Goal: Use online tool/utility: Utilize a website feature to perform a specific function

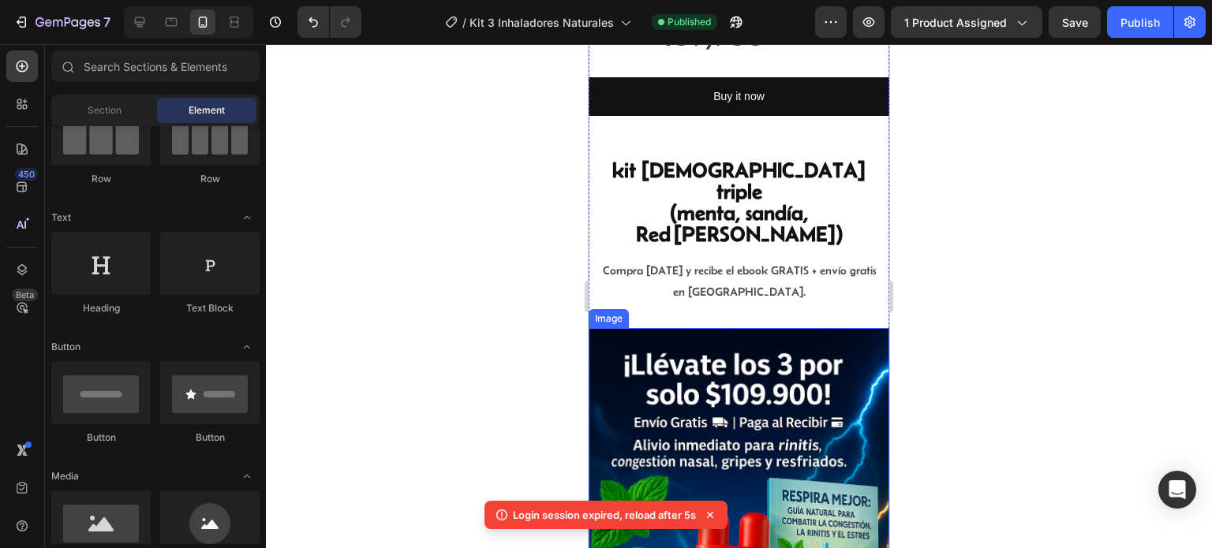
scroll to position [875, 0]
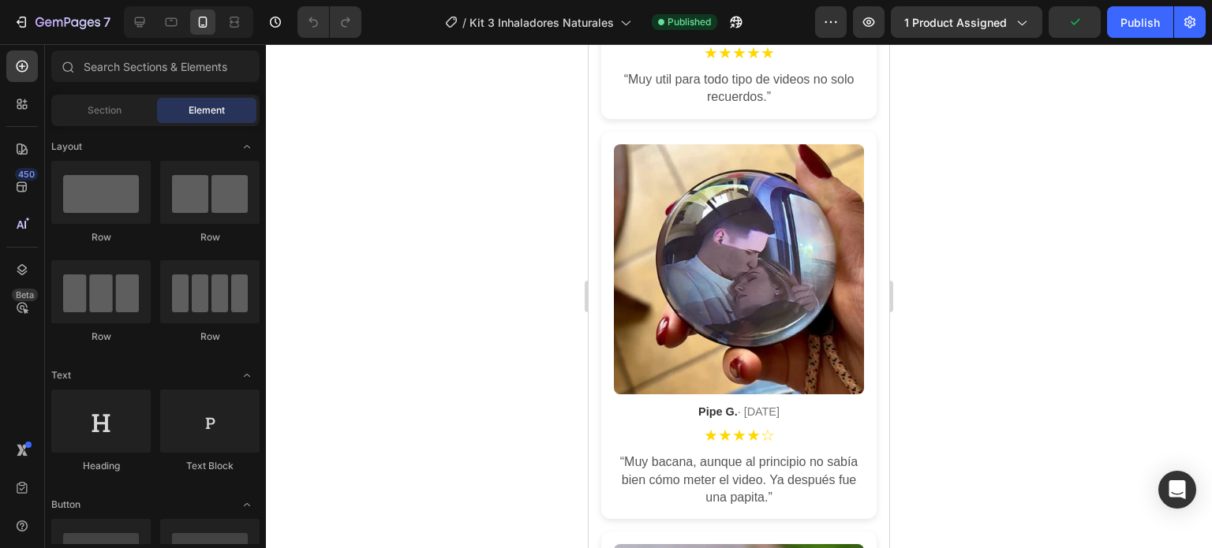
scroll to position [3551, 0]
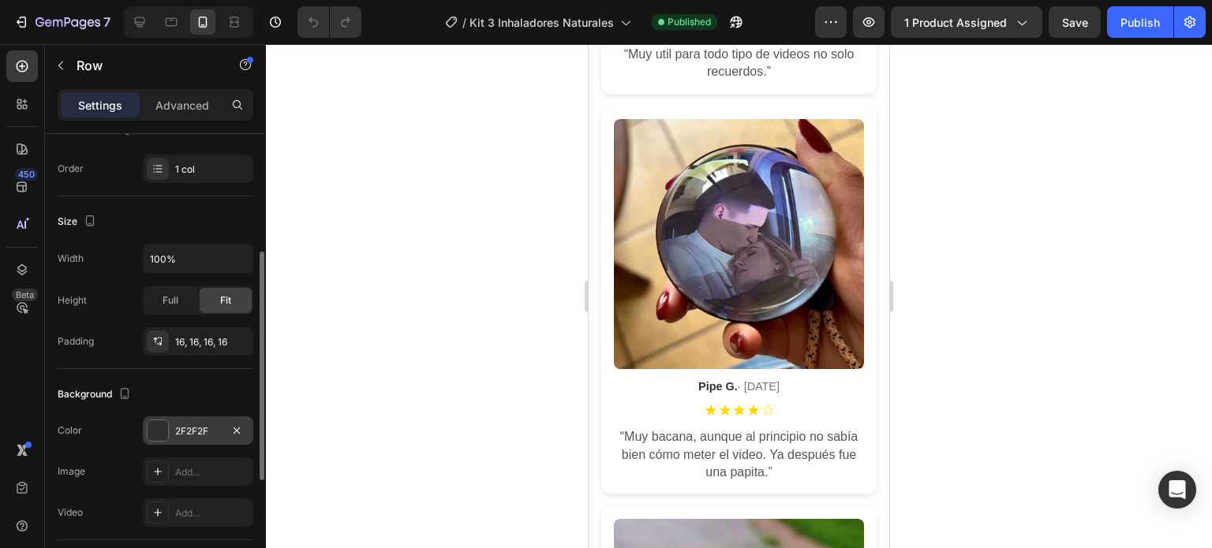
click at [153, 427] on div at bounding box center [158, 431] width 21 height 21
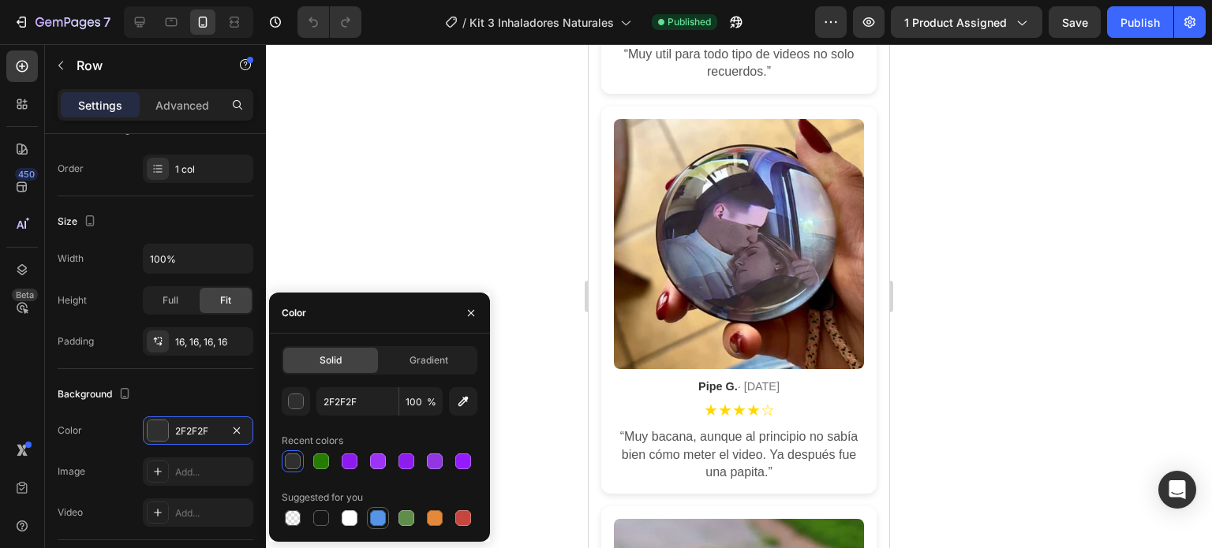
click at [378, 514] on div at bounding box center [378, 519] width 16 height 16
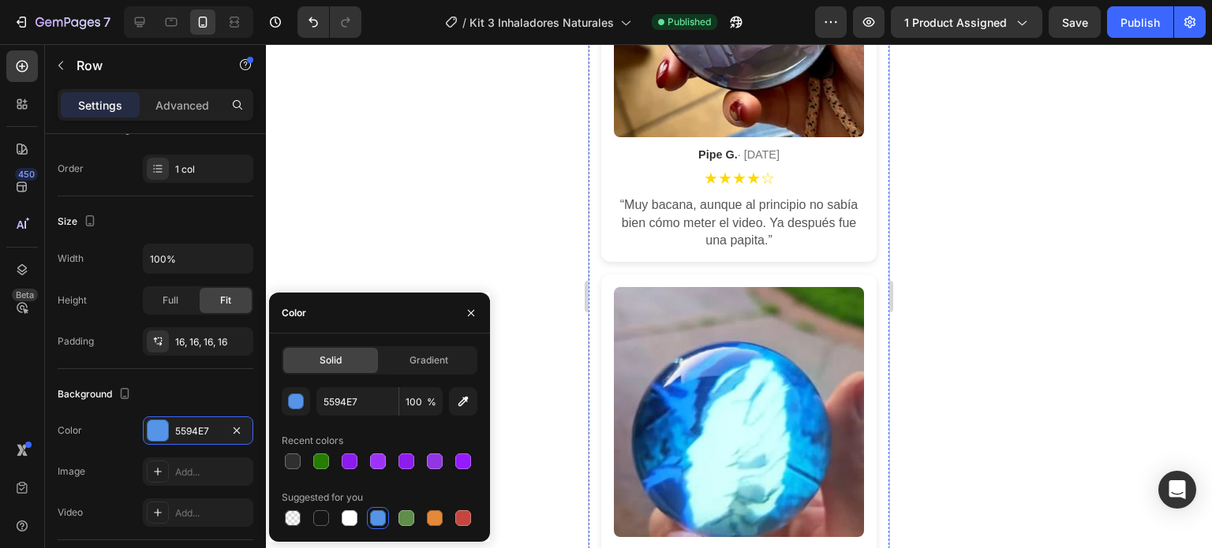
scroll to position [3788, 0]
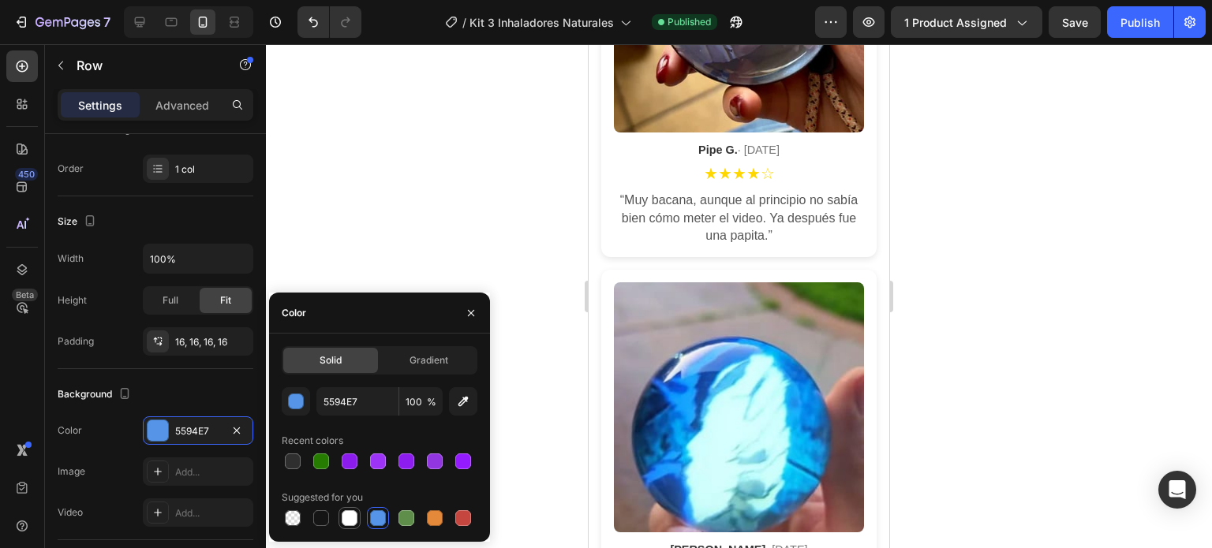
click at [350, 515] on div at bounding box center [350, 519] width 16 height 16
click at [298, 514] on div at bounding box center [293, 519] width 16 height 16
type input "000000"
type input "0"
click at [443, 513] on div at bounding box center [434, 518] width 19 height 19
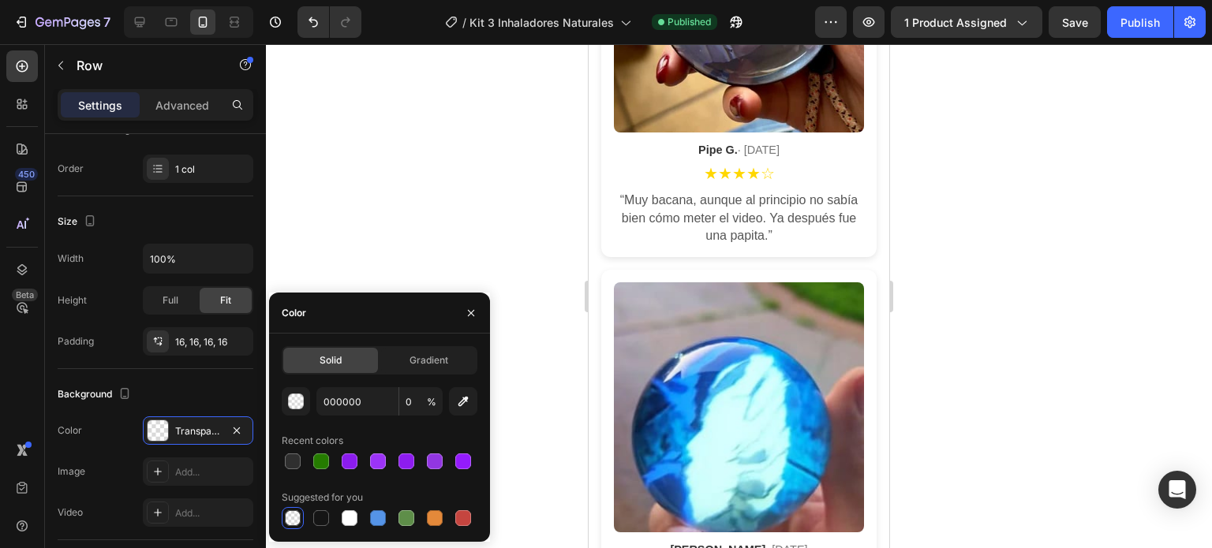
type input "E4893A"
type input "100"
click at [457, 517] on div at bounding box center [463, 519] width 16 height 16
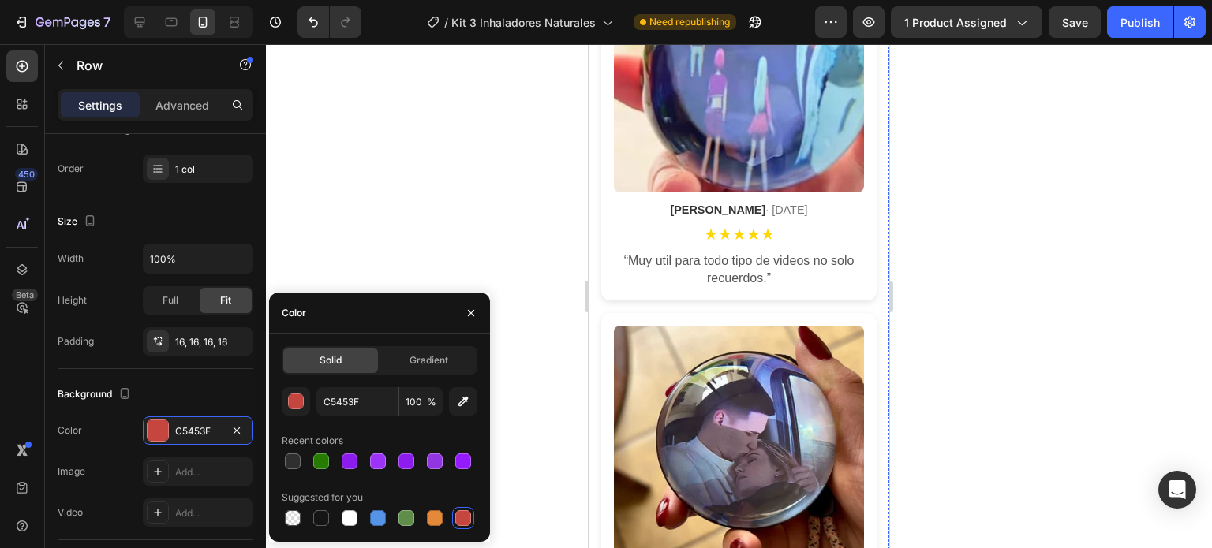
scroll to position [3551, 0]
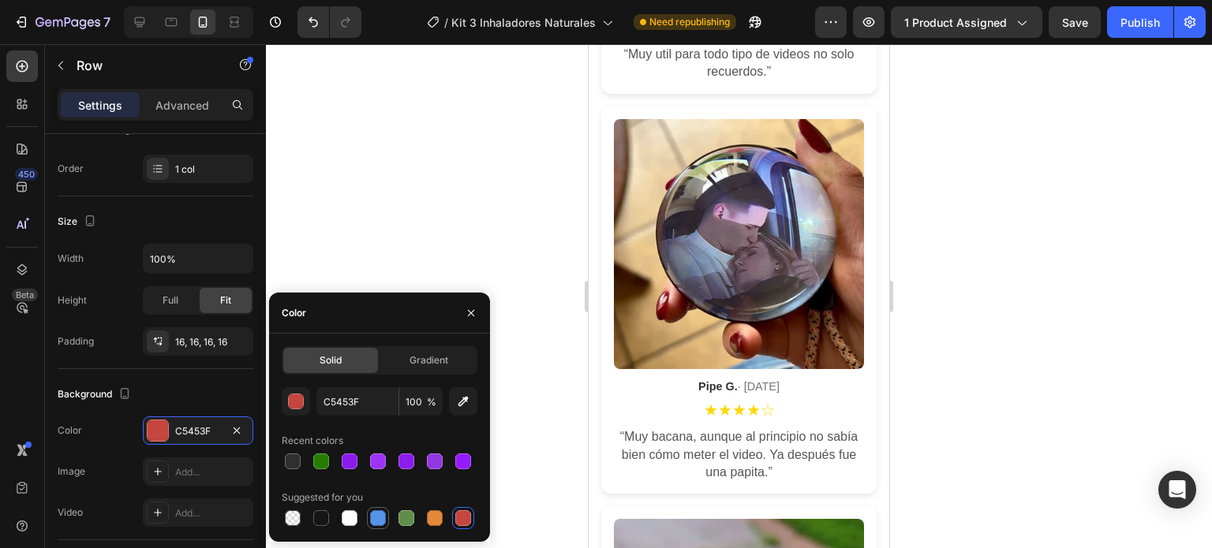
click at [369, 512] on div at bounding box center [378, 518] width 19 height 19
type input "5594E7"
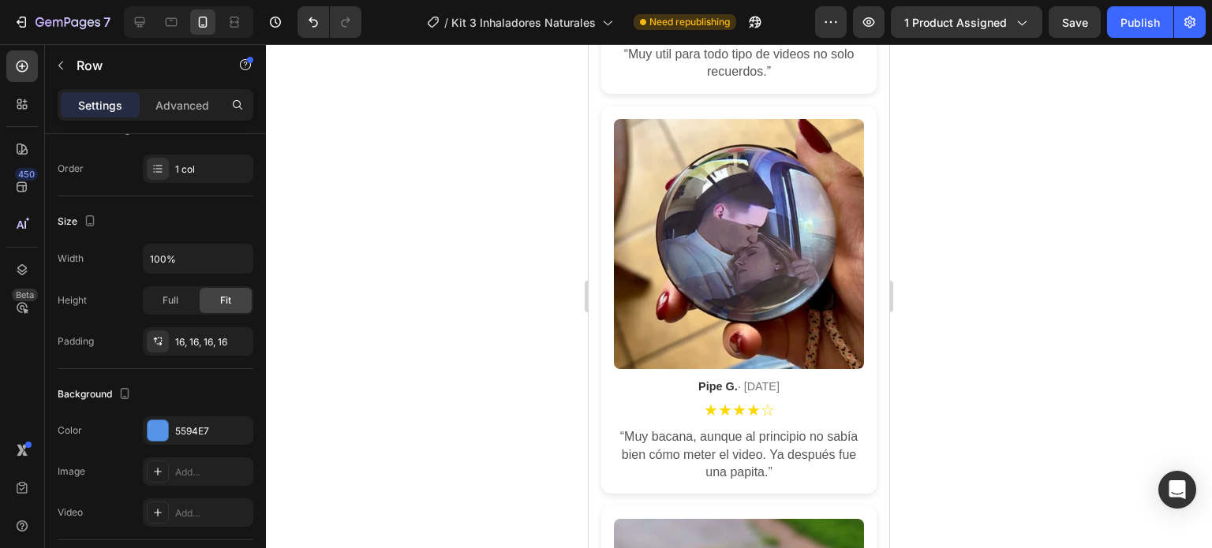
click at [964, 387] on div at bounding box center [739, 296] width 946 height 504
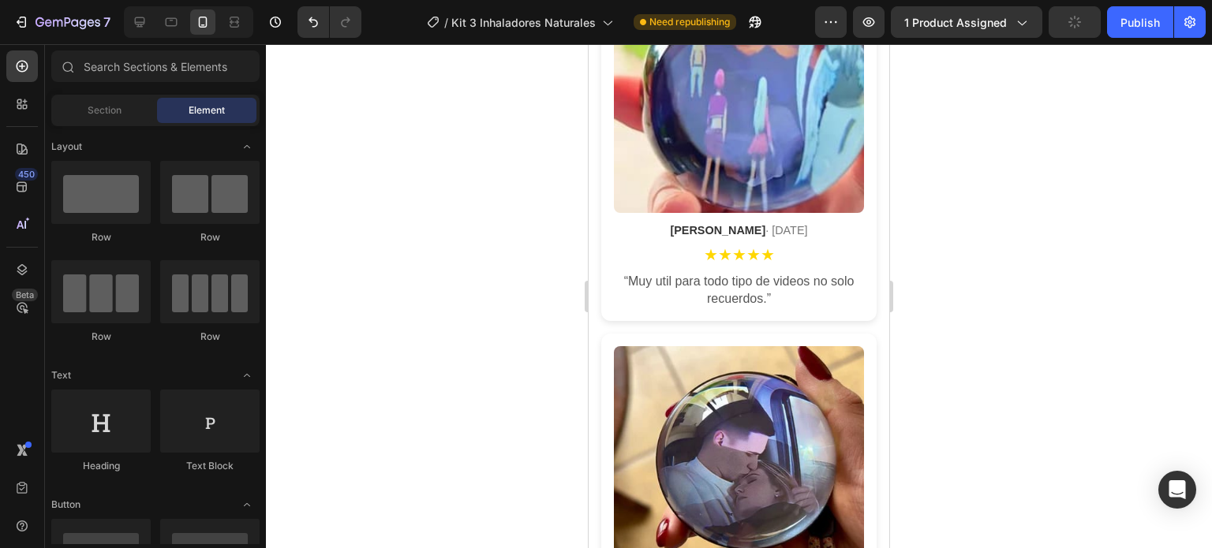
scroll to position [3472, 0]
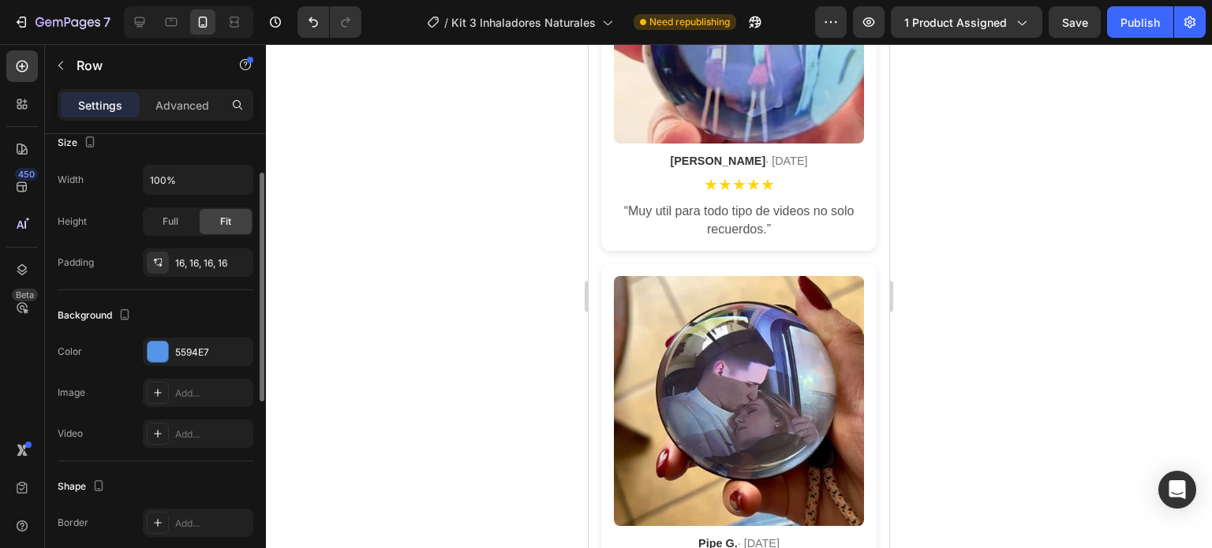
scroll to position [395, 0]
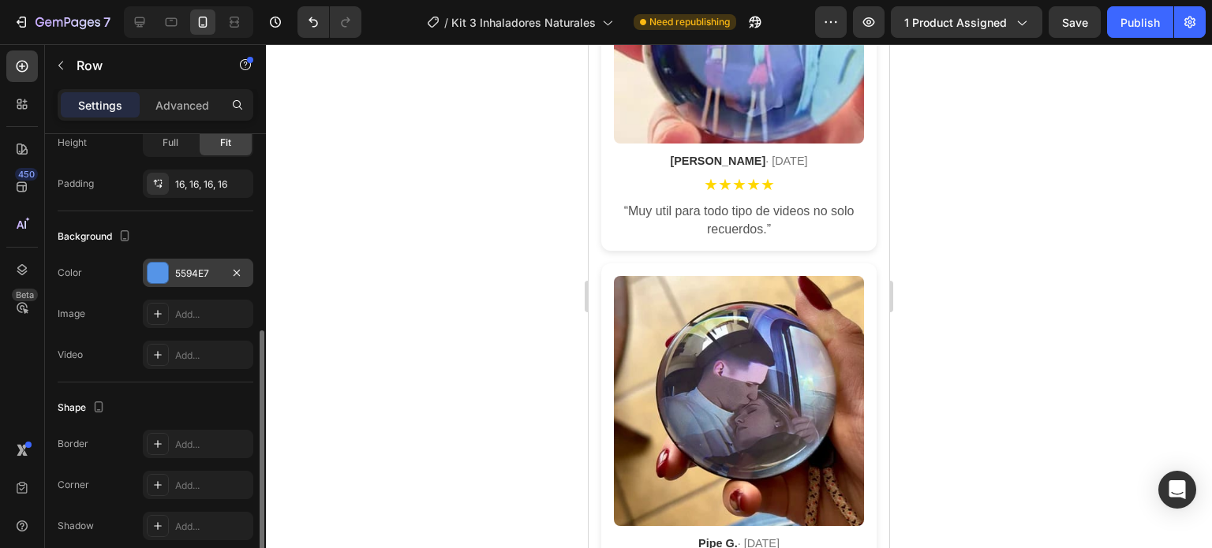
click at [155, 272] on div at bounding box center [158, 273] width 21 height 21
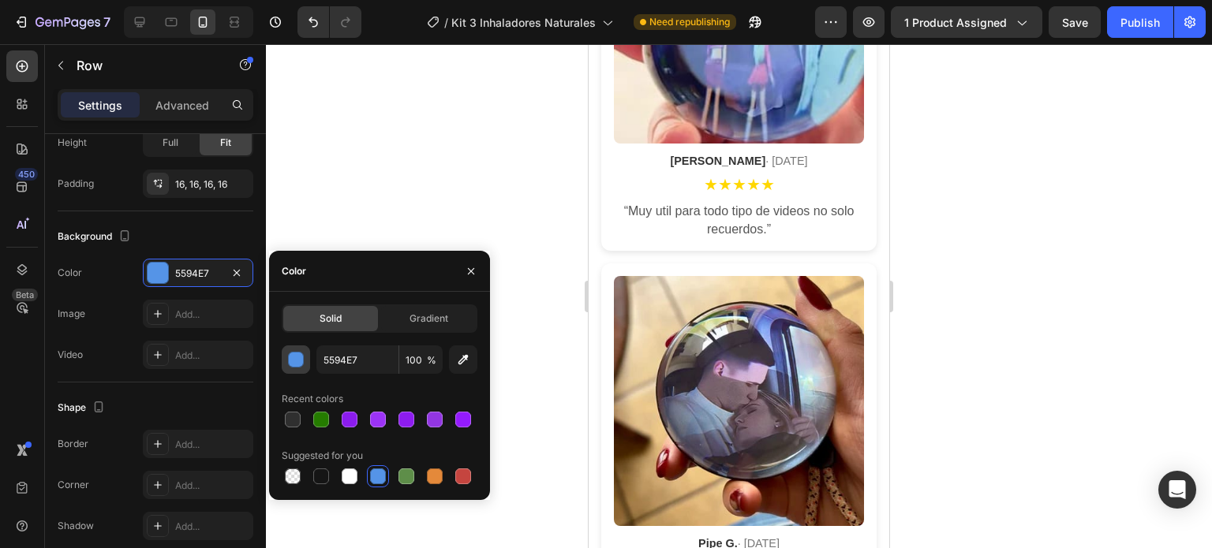
click at [295, 362] on div "button" at bounding box center [297, 361] width 16 height 16
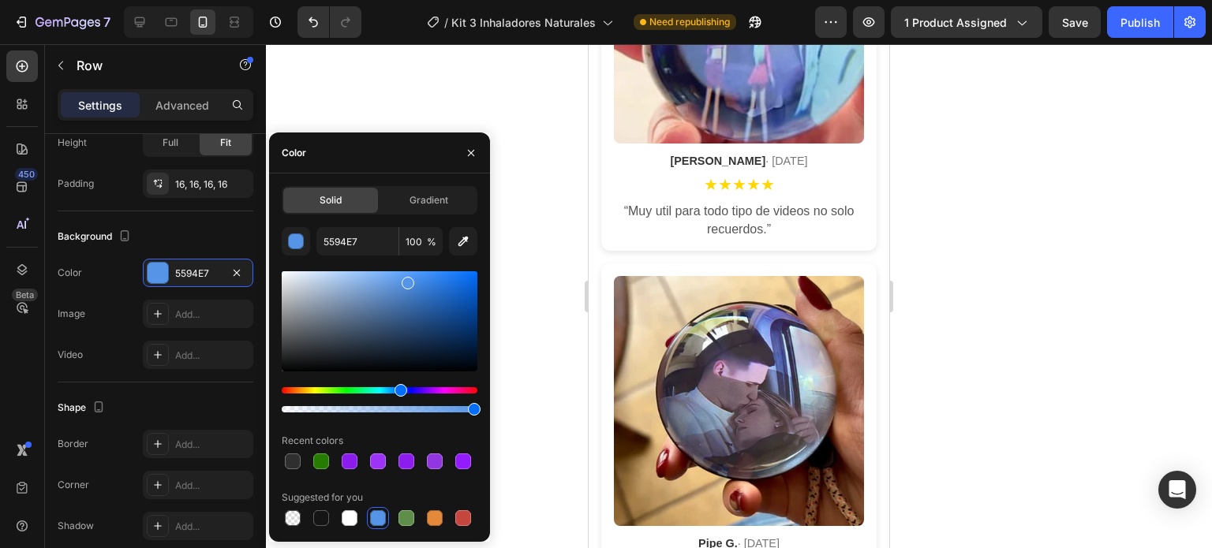
drag, startPoint x: 455, startPoint y: 316, endPoint x: 451, endPoint y: 307, distance: 9.2
click at [454, 314] on div at bounding box center [380, 321] width 196 height 100
drag, startPoint x: 447, startPoint y: 286, endPoint x: 448, endPoint y: 277, distance: 8.7
click at [447, 285] on div at bounding box center [380, 321] width 196 height 100
drag, startPoint x: 453, startPoint y: 305, endPoint x: 448, endPoint y: 343, distance: 39.0
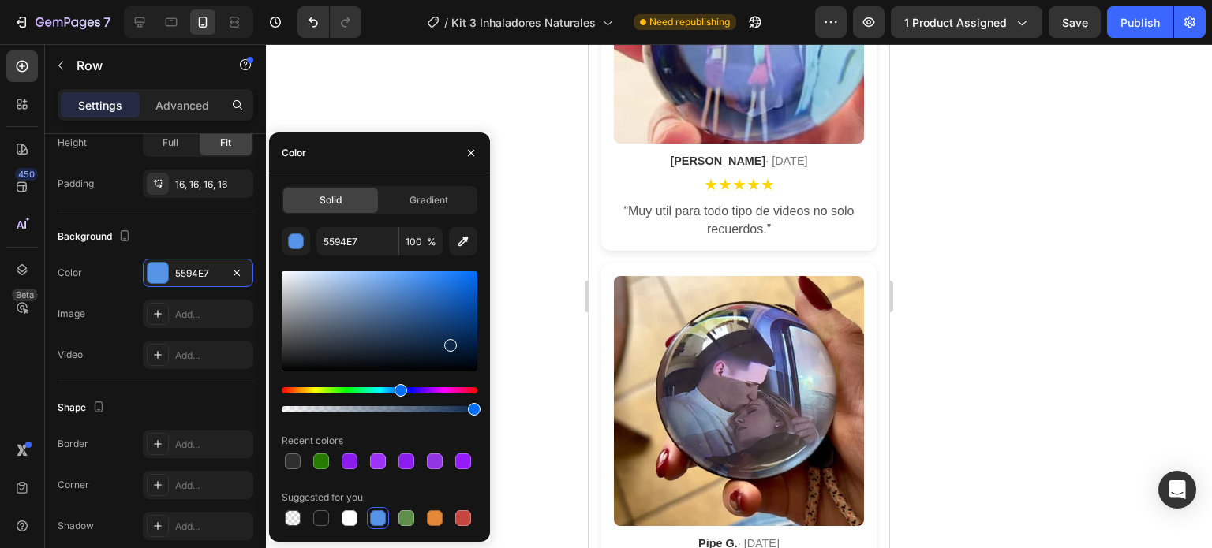
click at [448, 343] on div at bounding box center [450, 345] width 13 height 13
click at [466, 335] on div at bounding box center [380, 321] width 196 height 100
click at [470, 336] on div at bounding box center [470, 339] width 13 height 13
type input "042959"
click at [477, 152] on icon "button" at bounding box center [471, 153] width 13 height 13
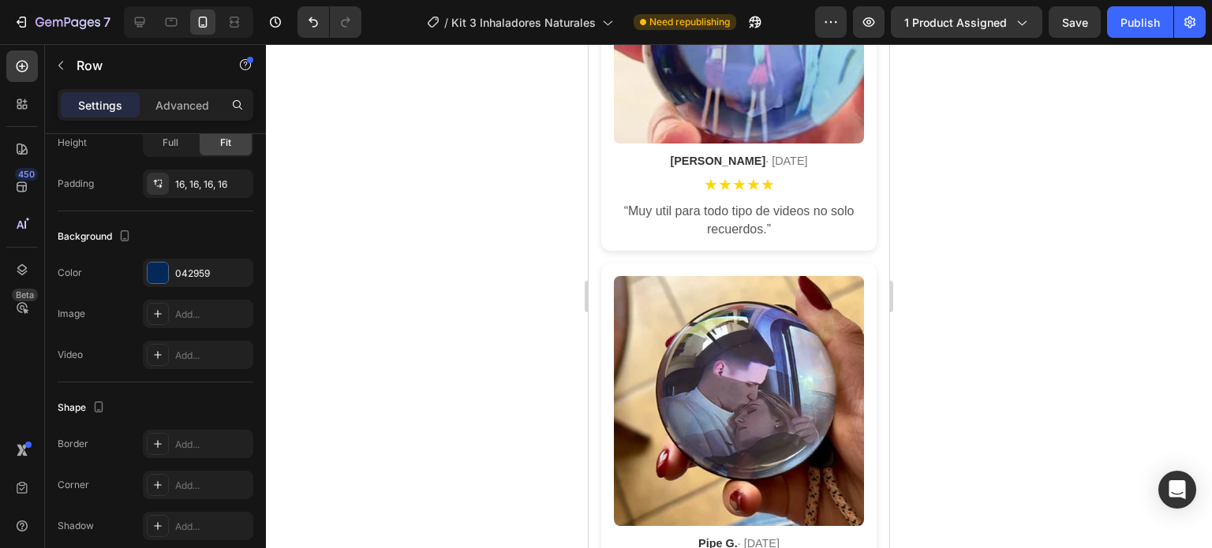
click at [956, 265] on div at bounding box center [739, 296] width 946 height 504
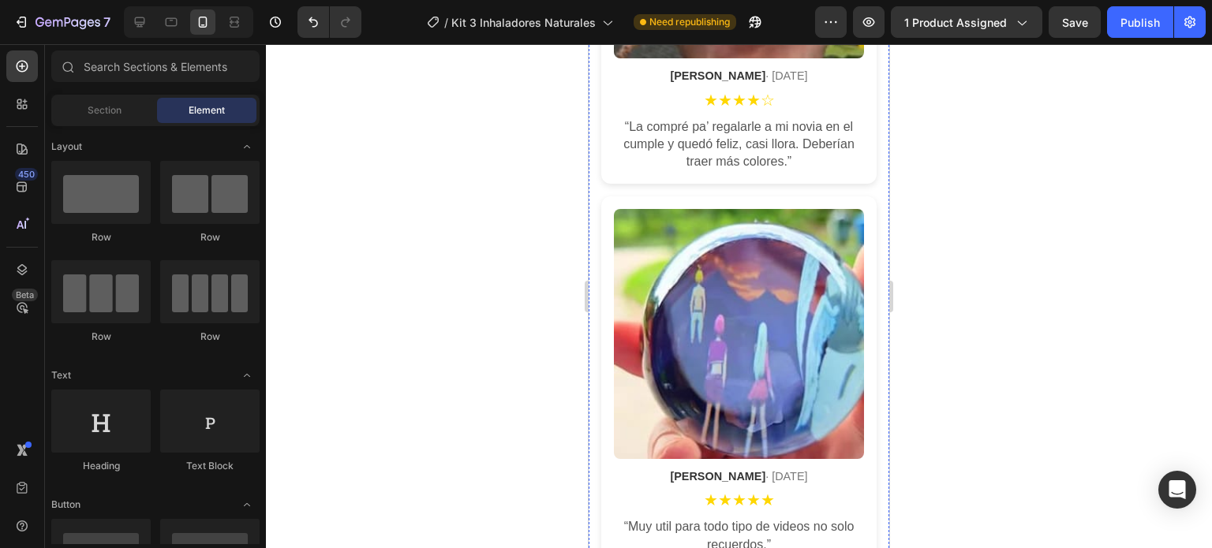
scroll to position [3551, 0]
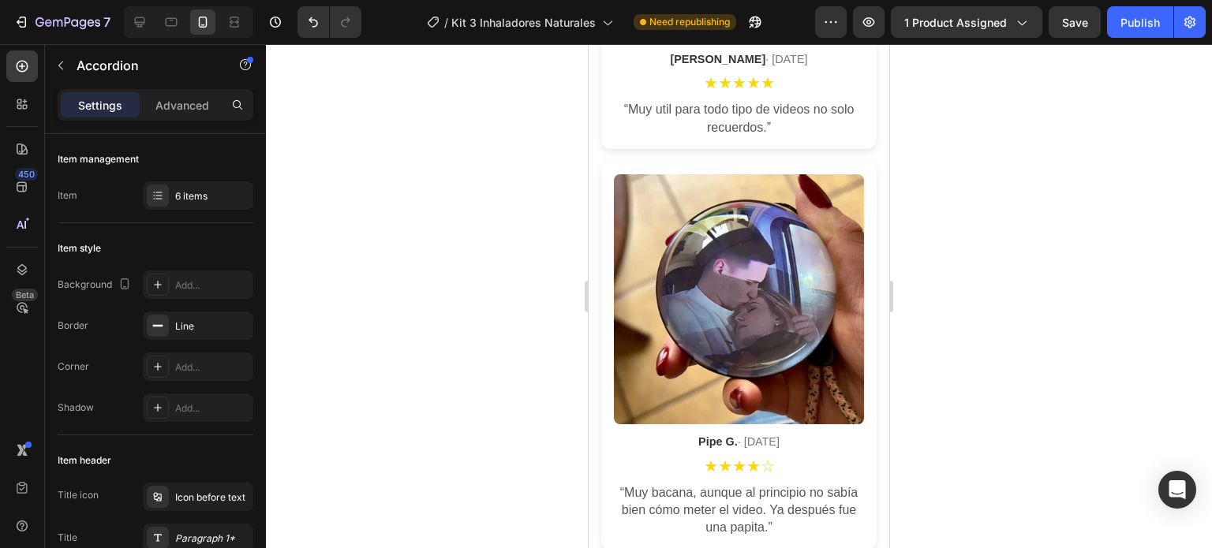
click at [967, 268] on div at bounding box center [739, 296] width 946 height 504
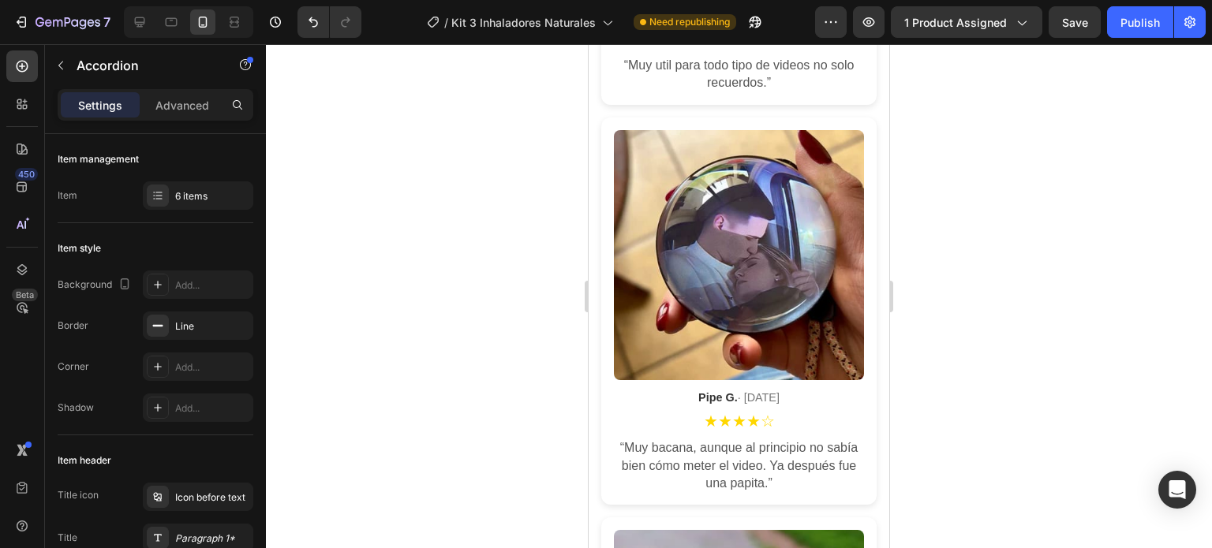
scroll to position [3709, 0]
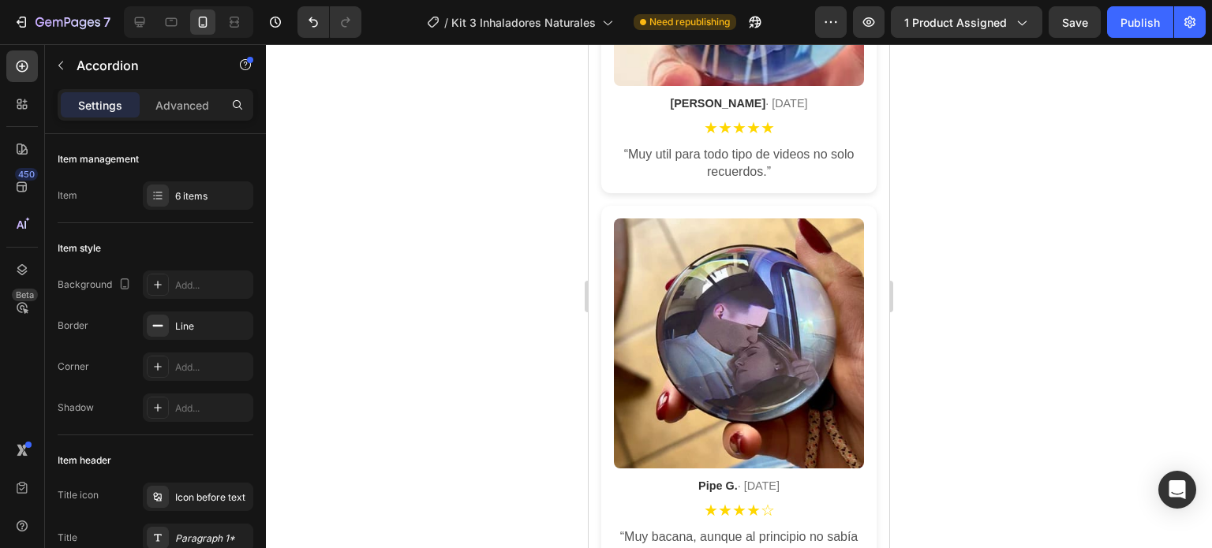
click at [952, 414] on div at bounding box center [739, 296] width 946 height 504
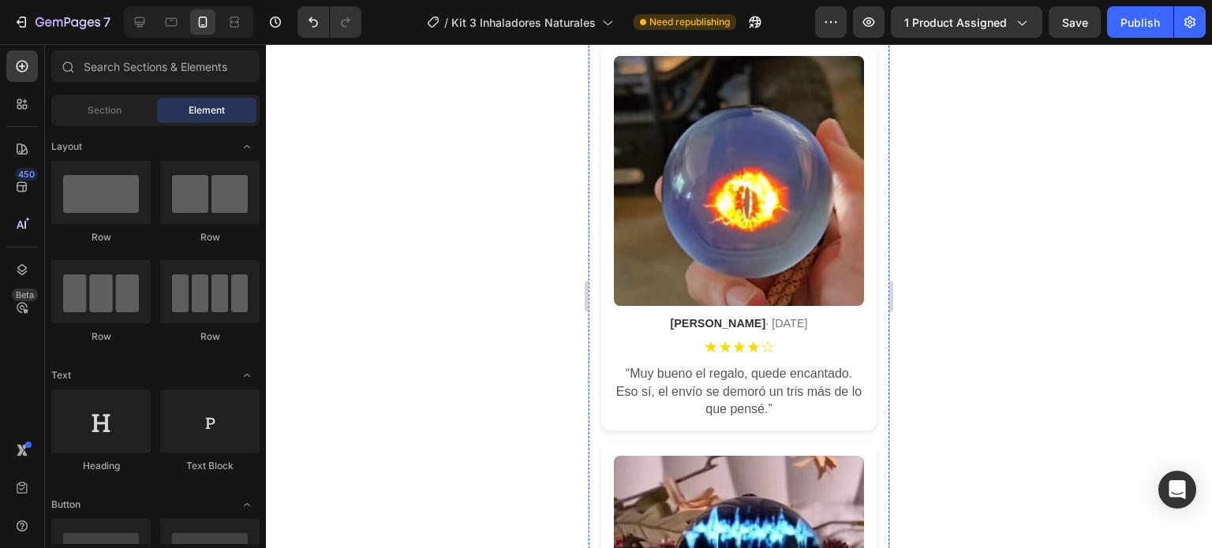
scroll to position [4340, 0]
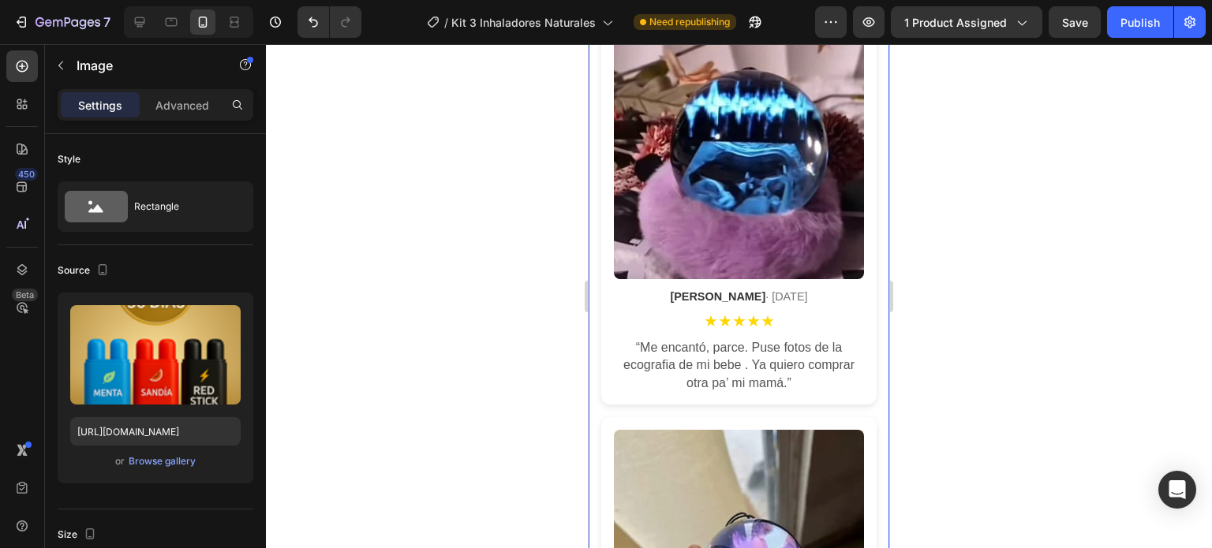
scroll to position [5287, 0]
